Goal: Task Accomplishment & Management: Manage account settings

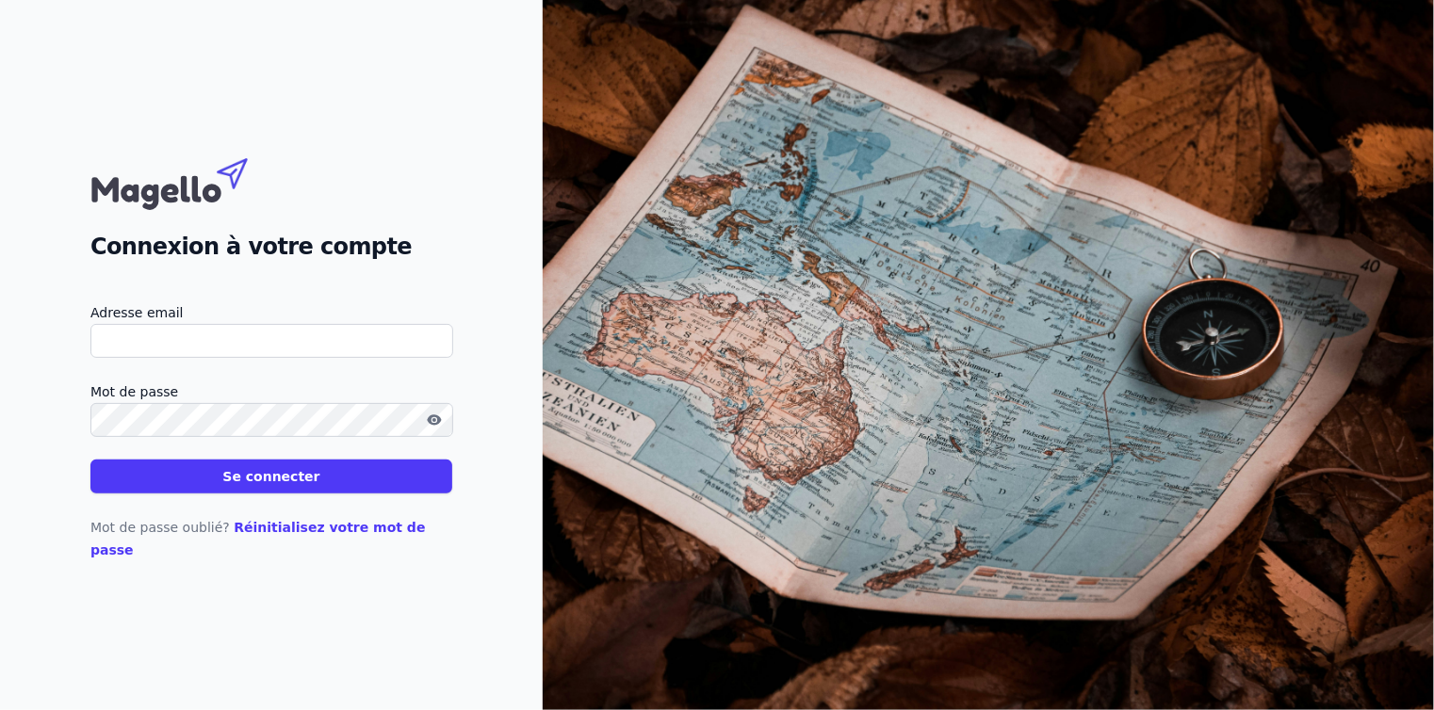
click at [170, 338] on input "Adresse email" at bounding box center [271, 341] width 363 height 34
click at [202, 349] on input "info@acc" at bounding box center [271, 341] width 363 height 34
type input "info@accoges.be"
click at [189, 471] on button "Se connecter" at bounding box center [271, 477] width 362 height 34
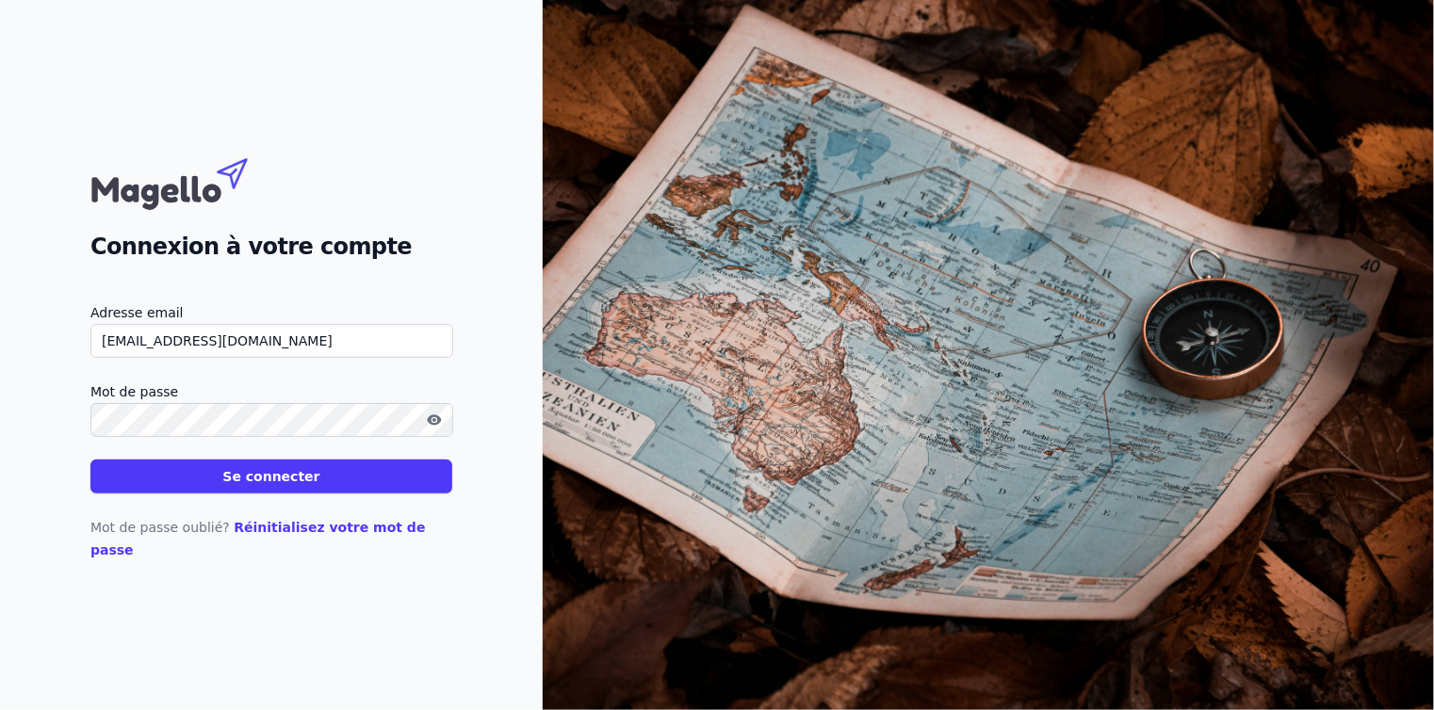
click at [185, 488] on html "Connexion à votre compte Adresse email info@accoges.be Mot de passe Se connecte…" at bounding box center [717, 355] width 1434 height 710
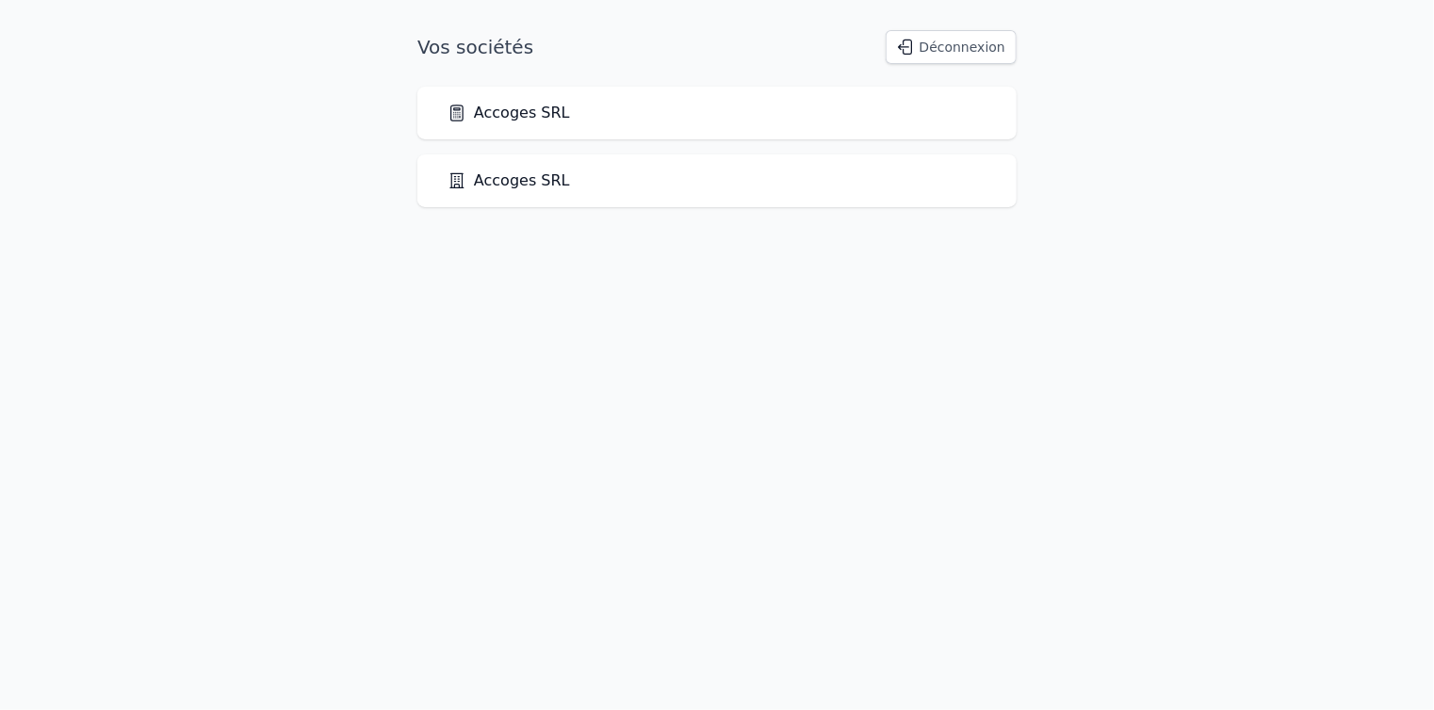
click at [490, 111] on link "Accoges SRL" at bounding box center [508, 113] width 122 height 23
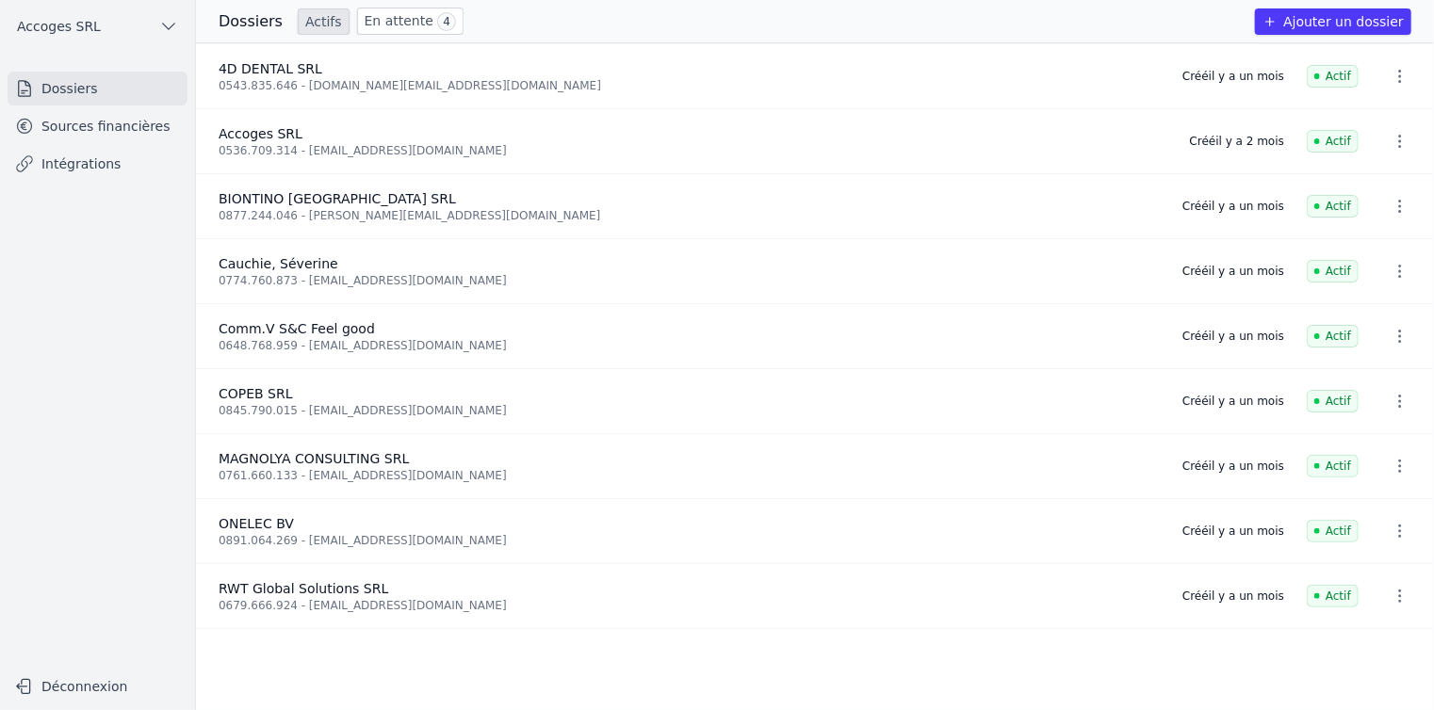
click at [50, 134] on link "Sources financières" at bounding box center [98, 126] width 180 height 34
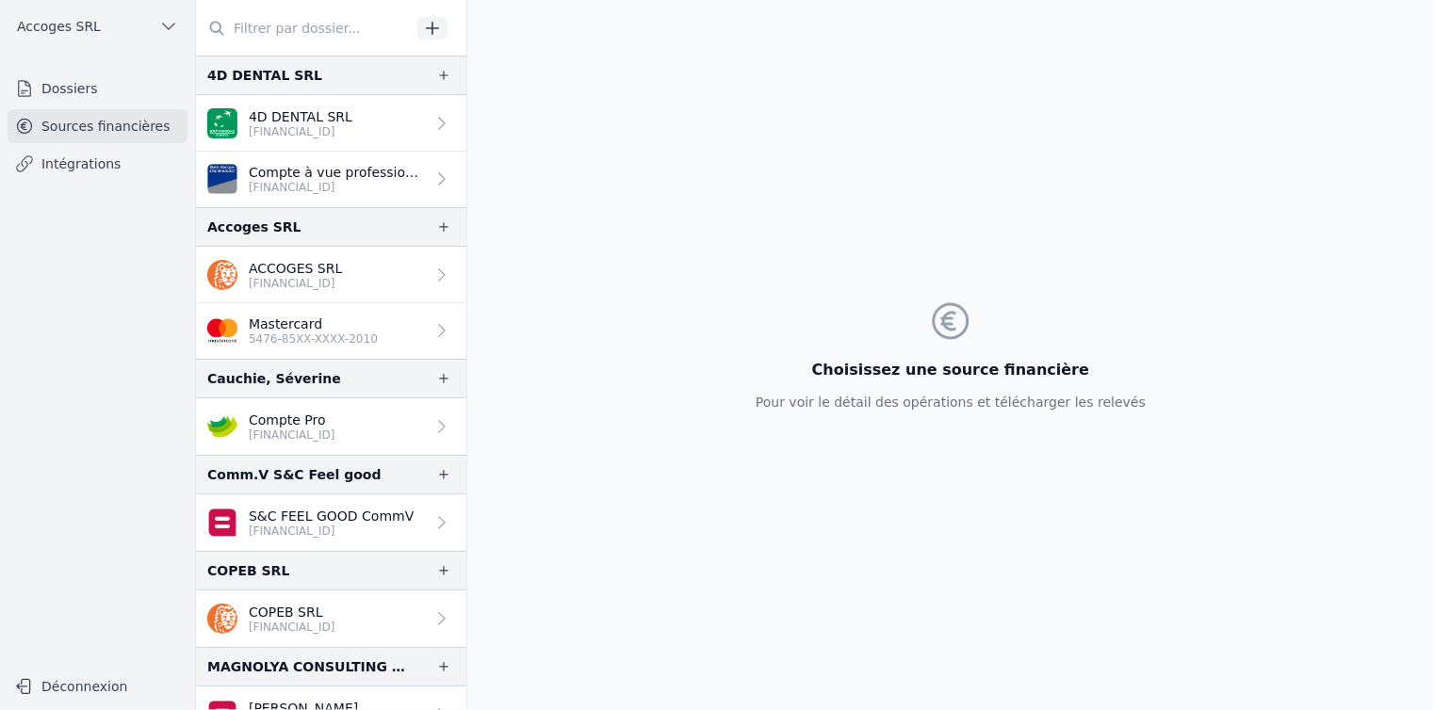
click at [257, 276] on p "BE39 3631 2205 3019" at bounding box center [295, 283] width 93 height 15
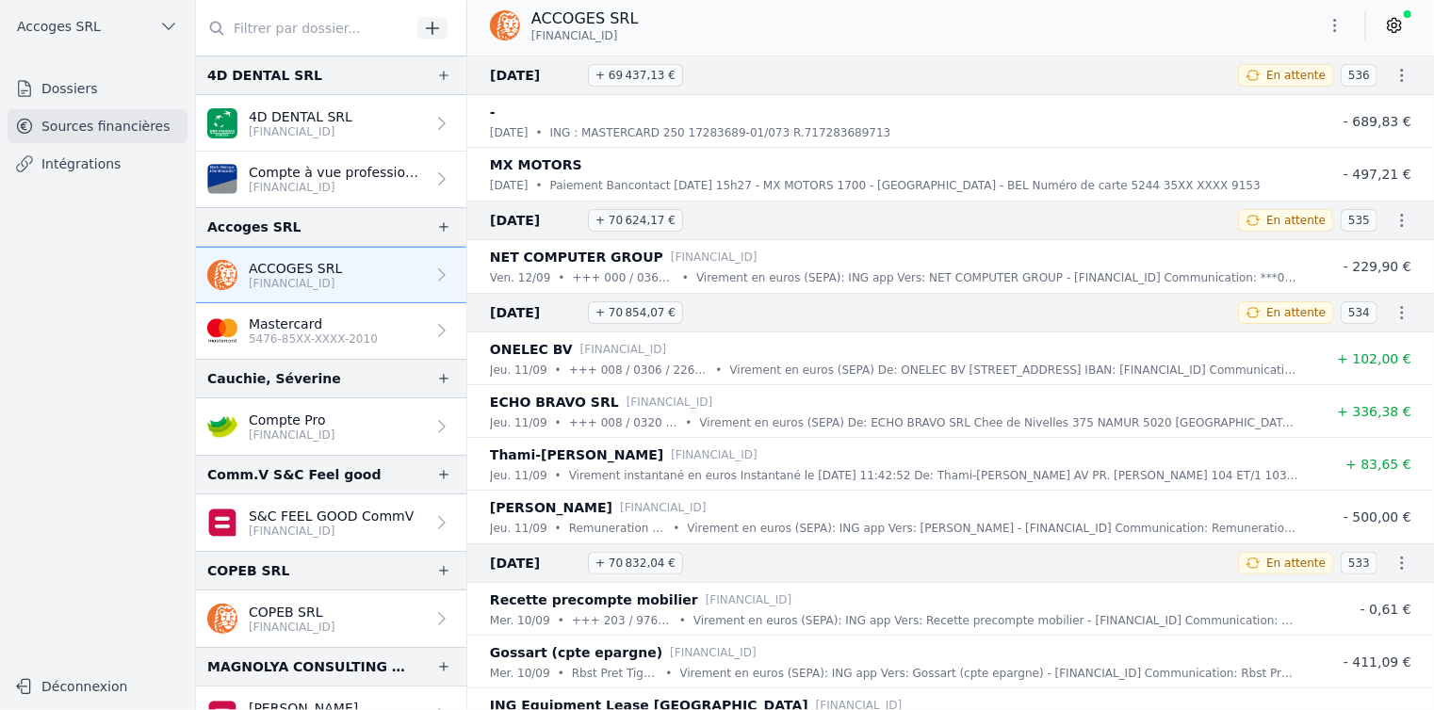
click at [121, 690] on button "Déconnexion" at bounding box center [98, 687] width 180 height 30
